Goal: Book appointment/travel/reservation

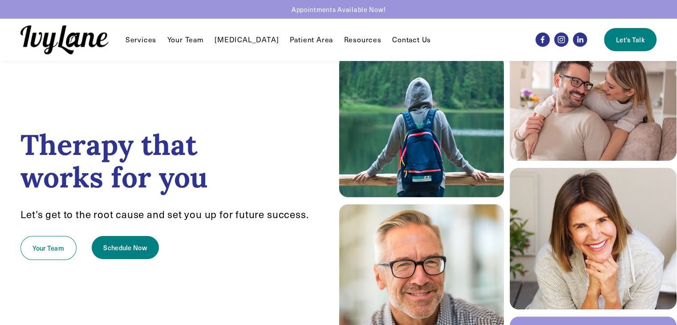
click at [187, 43] on link "Your Team" at bounding box center [185, 39] width 36 height 11
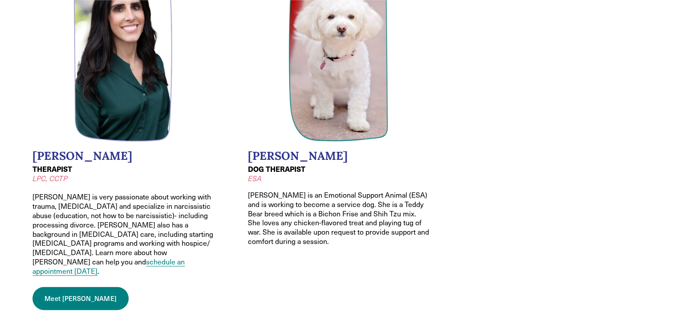
scroll to position [1220, 0]
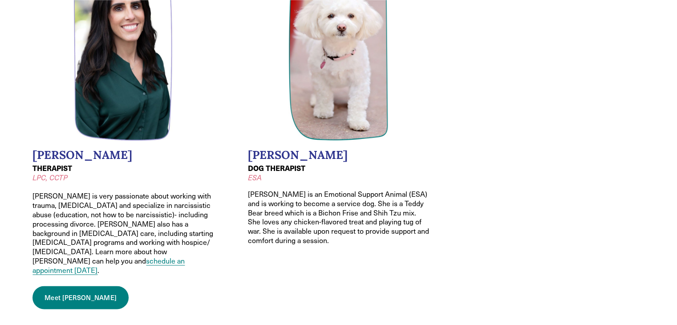
click at [71, 286] on link "Meet [PERSON_NAME]" at bounding box center [80, 297] width 96 height 23
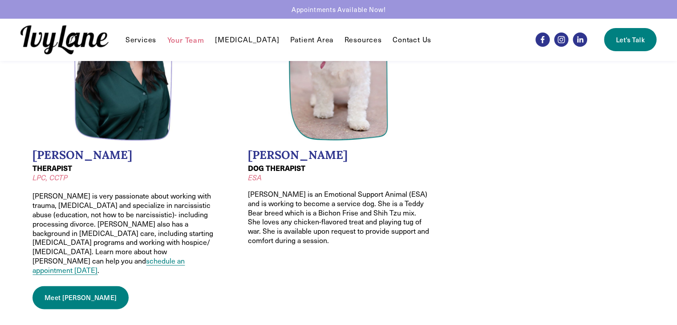
click at [0, 0] on span "Individual Therapy" at bounding box center [0, 0] width 0 height 0
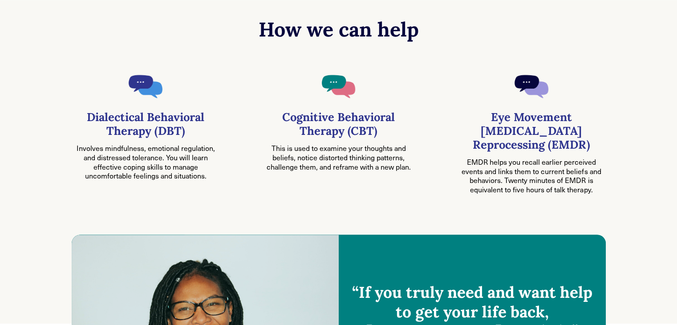
scroll to position [481, 0]
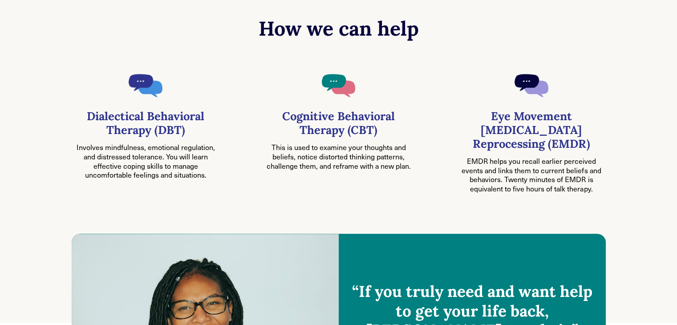
click at [405, 188] on div "Cognitive Behavioral Therapy (CBT) This is used to examine your thoughts and be…" at bounding box center [338, 151] width 148 height 84
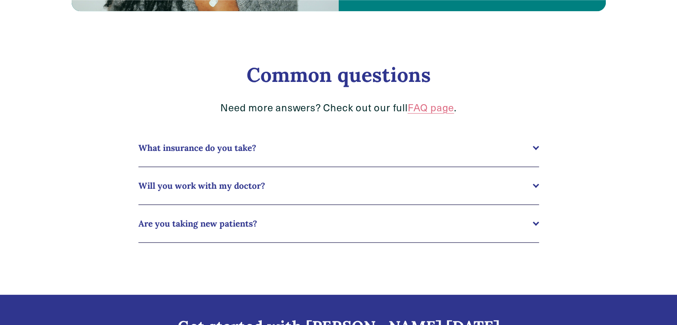
scroll to position [882, 0]
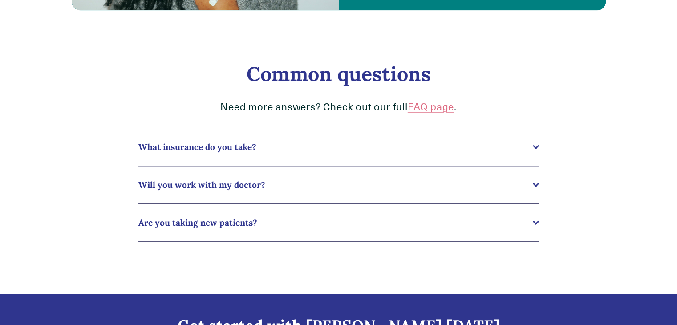
click at [430, 159] on button "What insurance do you take?" at bounding box center [338, 146] width 400 height 37
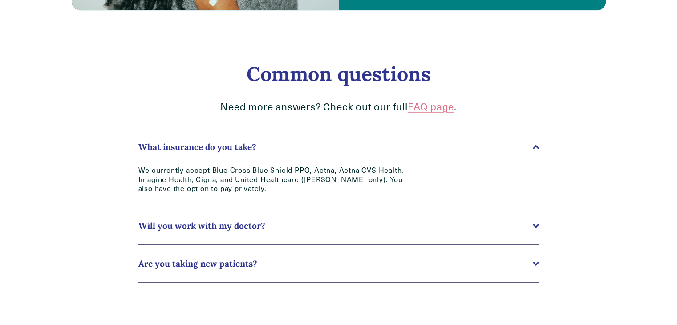
click at [342, 219] on button "Will you work with my doctor?" at bounding box center [338, 225] width 400 height 37
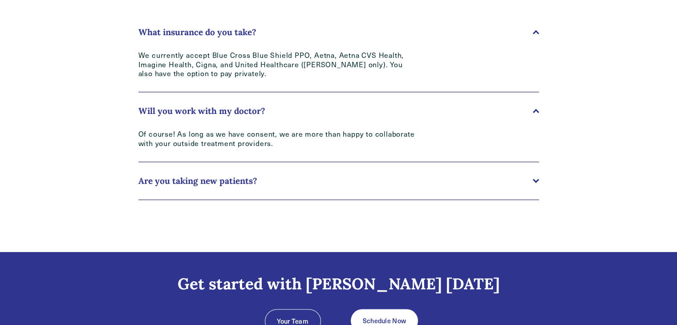
scroll to position [998, 0]
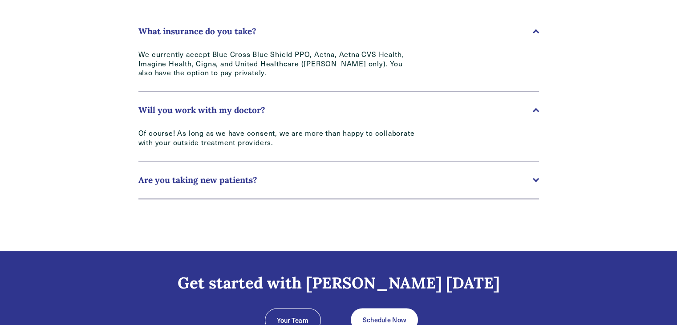
click at [356, 185] on span "Are you taking new patients?" at bounding box center [335, 179] width 394 height 11
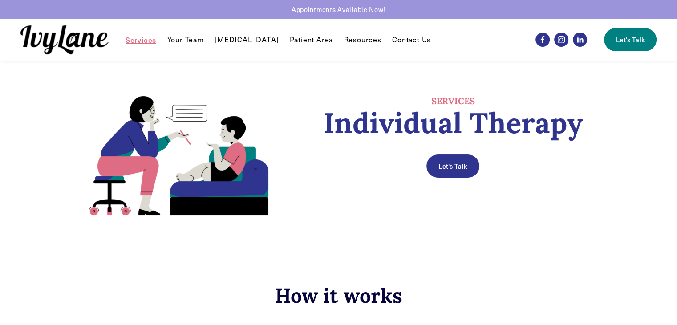
scroll to position [0, 0]
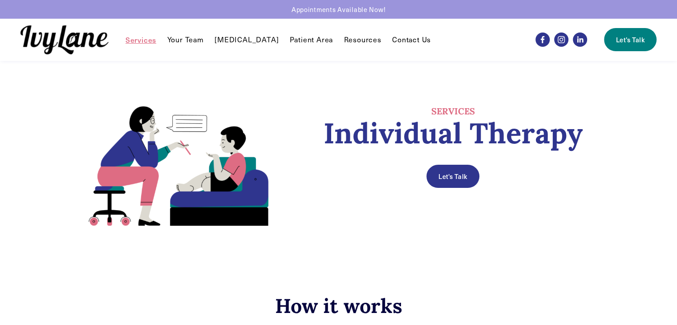
click at [290, 38] on link "Patient Area" at bounding box center [312, 39] width 44 height 11
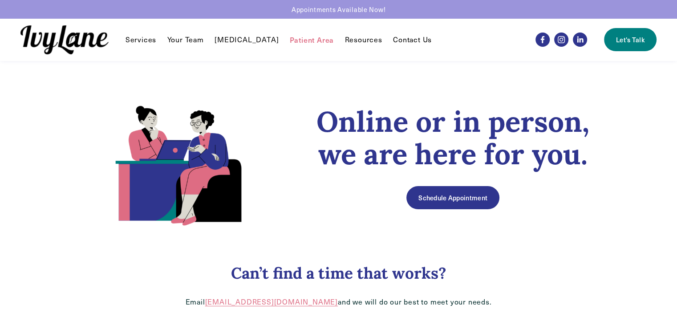
click at [0, 0] on span "Recommendations" at bounding box center [0, 0] width 0 height 0
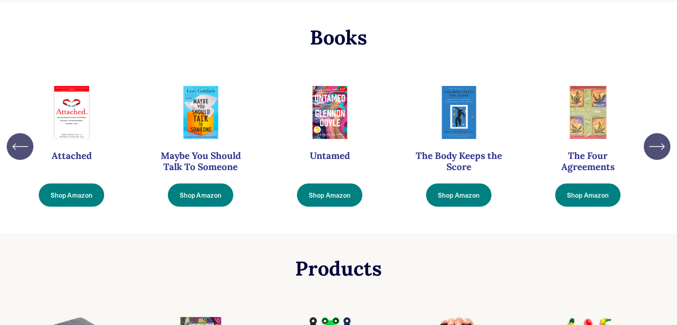
scroll to position [221, 0]
click at [651, 154] on icon "\a \a \a Next\a \a" at bounding box center [657, 146] width 16 height 16
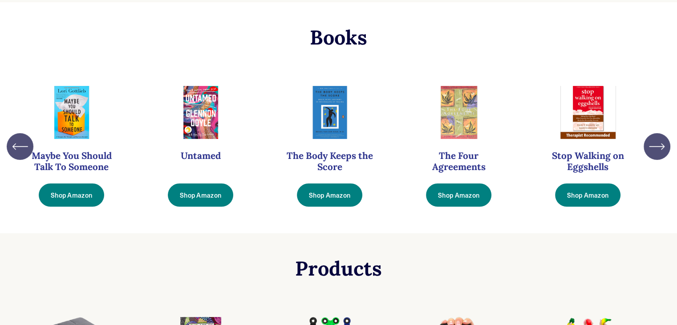
click at [651, 163] on ul "Attached Shop Amazon Maybe You Should Talk To Someone" at bounding box center [338, 145] width 636 height 129
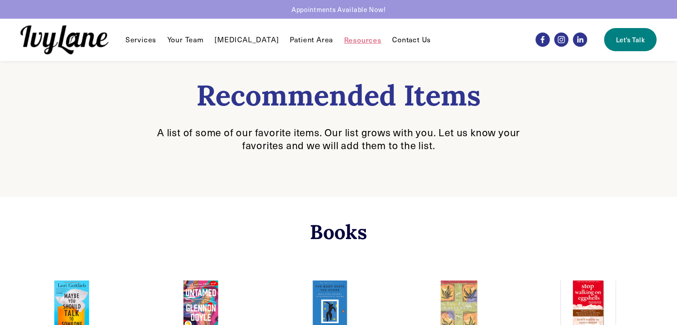
scroll to position [0, 0]
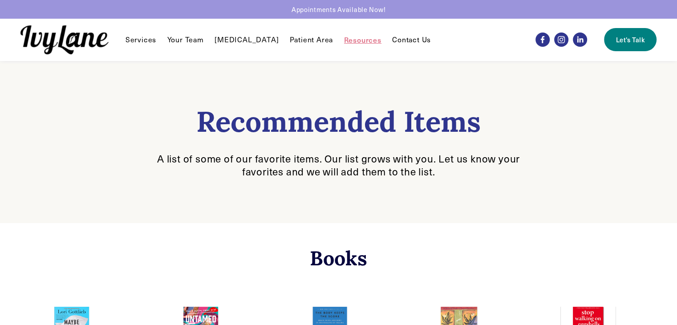
click at [310, 44] on link "Patient Area" at bounding box center [312, 39] width 44 height 11
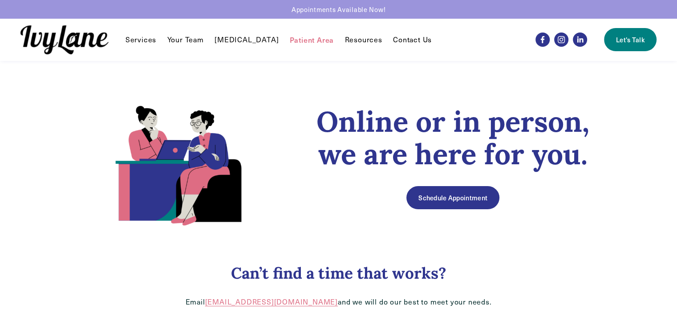
click at [181, 38] on link "Your Team" at bounding box center [185, 39] width 36 height 11
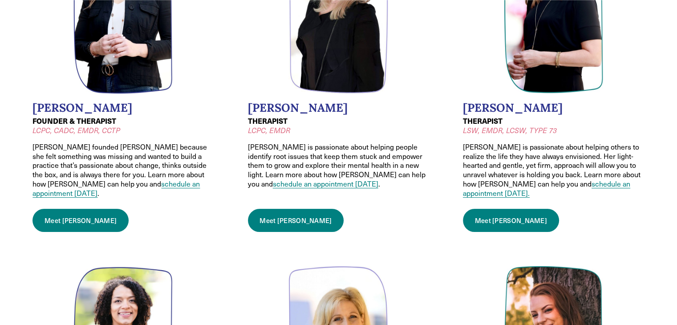
scroll to position [189, 0]
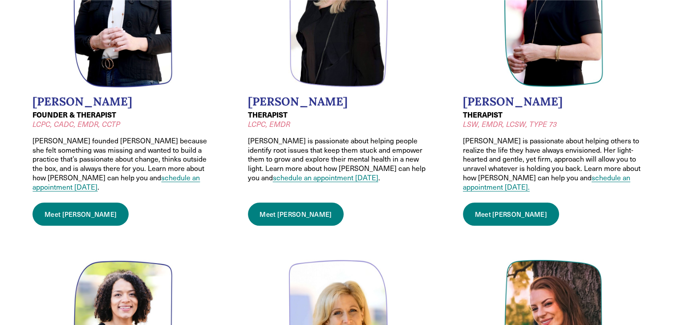
click at [64, 202] on link "Meet [PERSON_NAME]" at bounding box center [80, 213] width 96 height 23
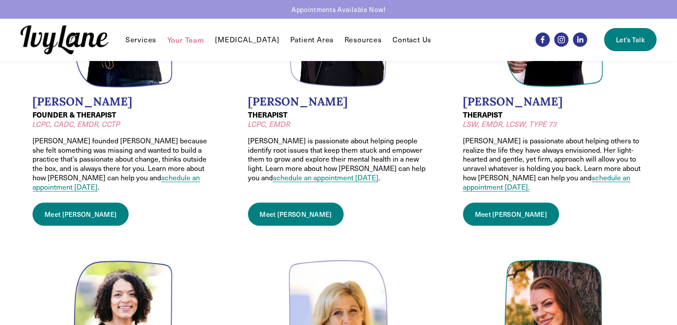
click at [269, 226] on link "Meet [PERSON_NAME]" at bounding box center [296, 213] width 96 height 23
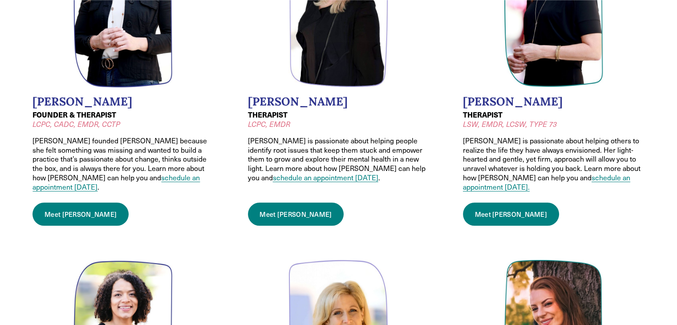
click at [501, 206] on link "Meet [PERSON_NAME]" at bounding box center [511, 213] width 96 height 23
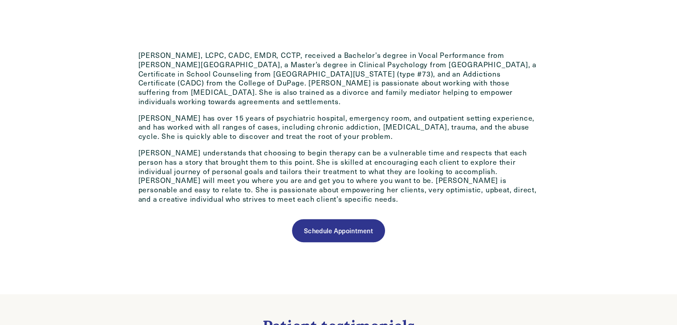
scroll to position [435, 0]
click at [249, 225] on div "Schedule Appointment" at bounding box center [338, 229] width 400 height 23
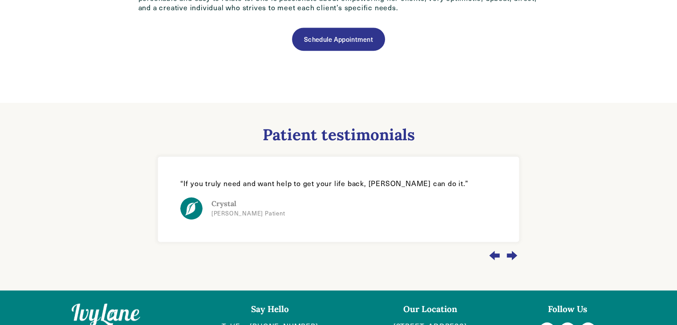
scroll to position [626, 0]
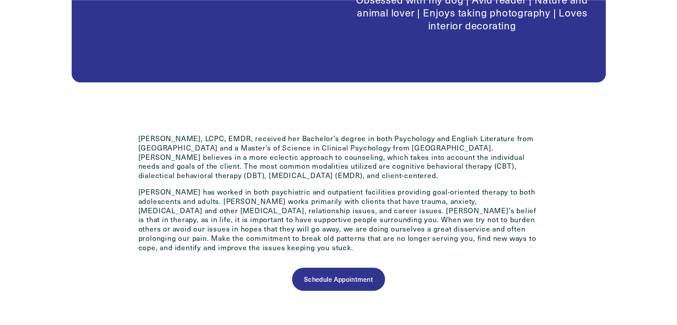
scroll to position [390, 0]
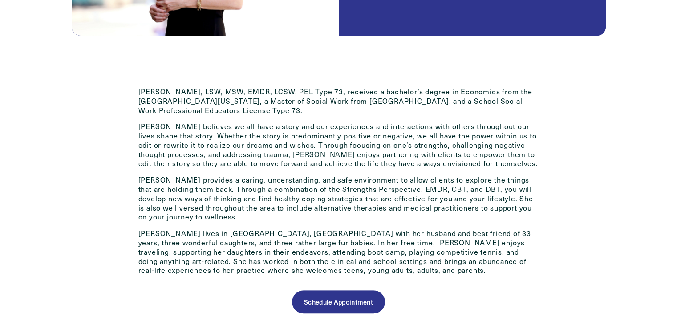
scroll to position [398, 0]
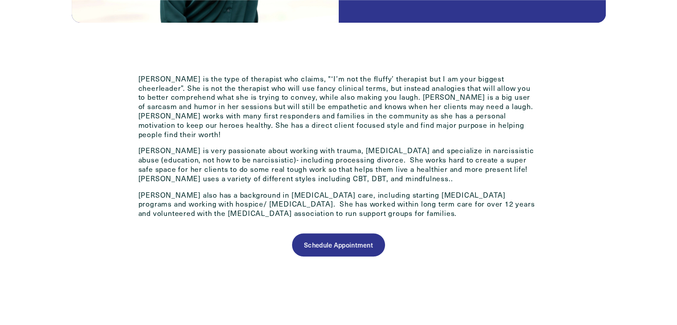
scroll to position [372, 0]
click at [344, 239] on link "Schedule Appointment" at bounding box center [338, 244] width 93 height 23
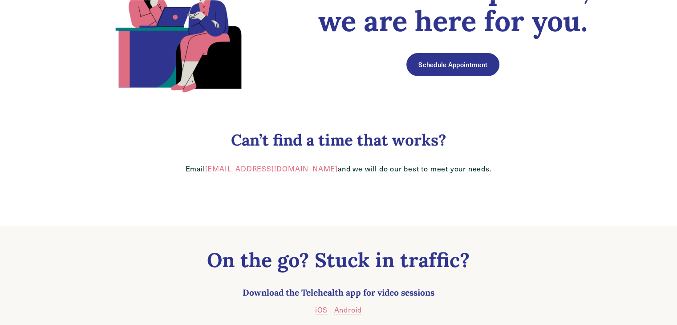
scroll to position [134, 0]
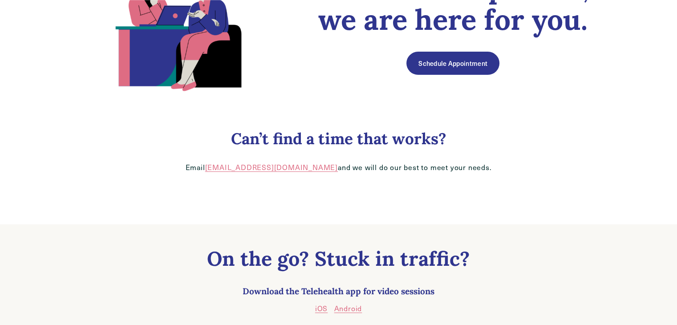
click at [443, 65] on link "Schedule Appointment" at bounding box center [452, 63] width 93 height 23
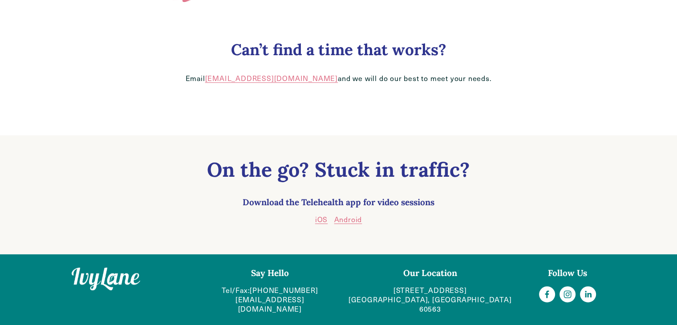
scroll to position [0, 0]
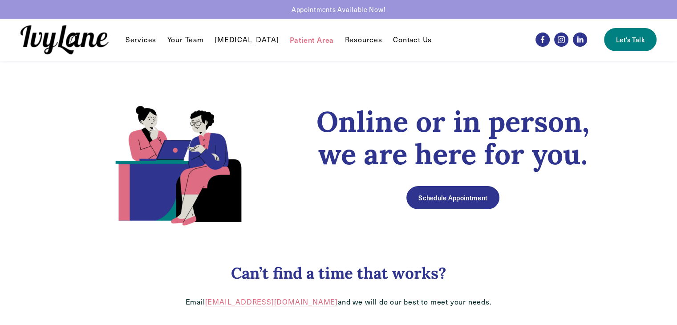
click at [418, 205] on link "Schedule Appointment" at bounding box center [452, 197] width 93 height 23
click at [466, 199] on link "Schedule Appointment" at bounding box center [452, 197] width 93 height 23
